Goal: Find specific page/section: Find specific page/section

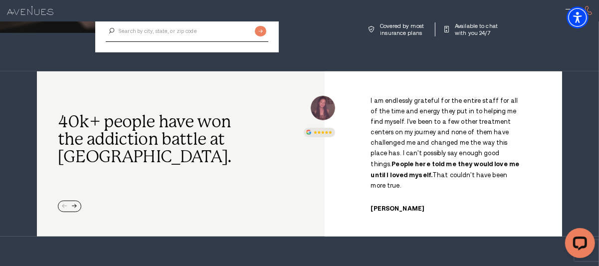
scroll to position [250, 0]
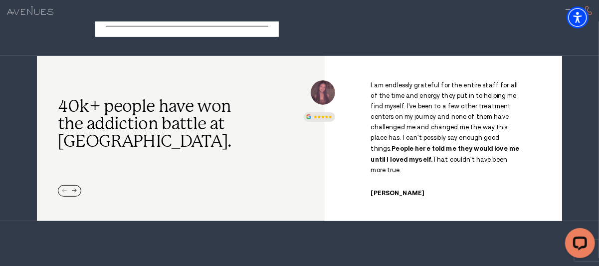
click at [74, 189] on div "Next slide" at bounding box center [74, 191] width 5 height 5
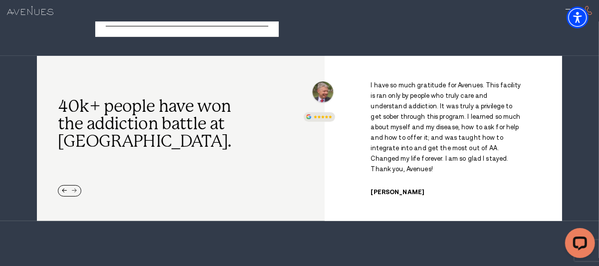
click at [74, 189] on div "Next slide" at bounding box center [74, 191] width 5 height 5
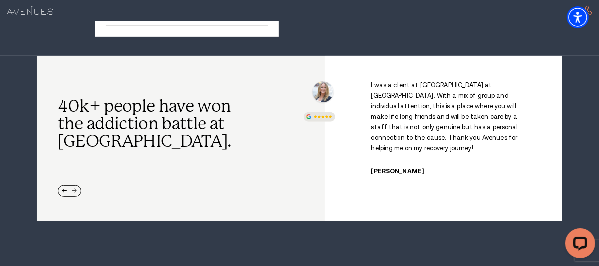
click at [74, 189] on div "Next slide" at bounding box center [74, 191] width 5 height 5
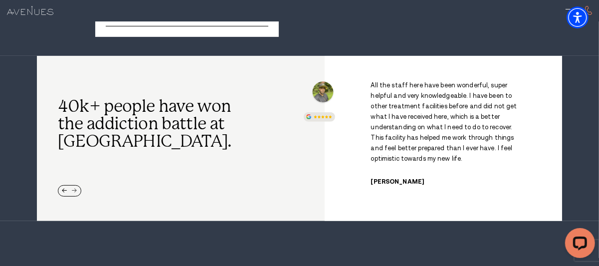
click at [74, 189] on div "Next slide" at bounding box center [74, 191] width 5 height 5
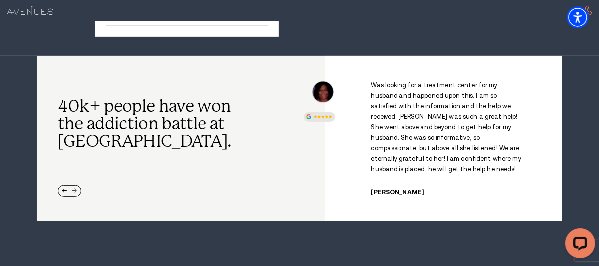
click at [74, 189] on div "Next slide" at bounding box center [74, 191] width 5 height 5
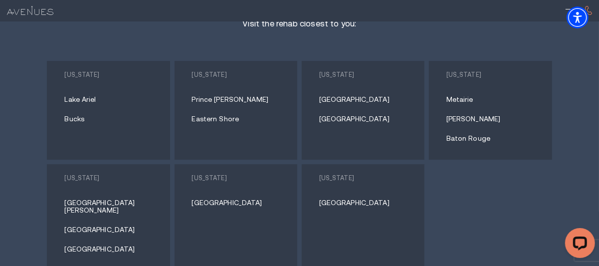
scroll to position [4242, 0]
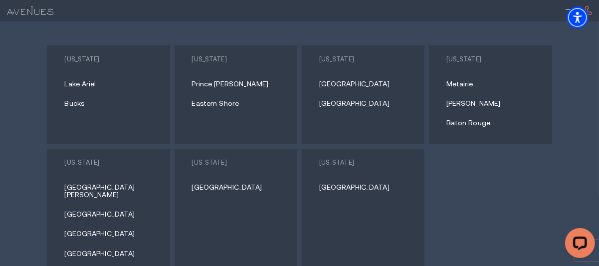
click at [83, 184] on link "[GEOGRAPHIC_DATA][PERSON_NAME]" at bounding box center [111, 191] width 95 height 15
